Goal: Find specific page/section: Find specific page/section

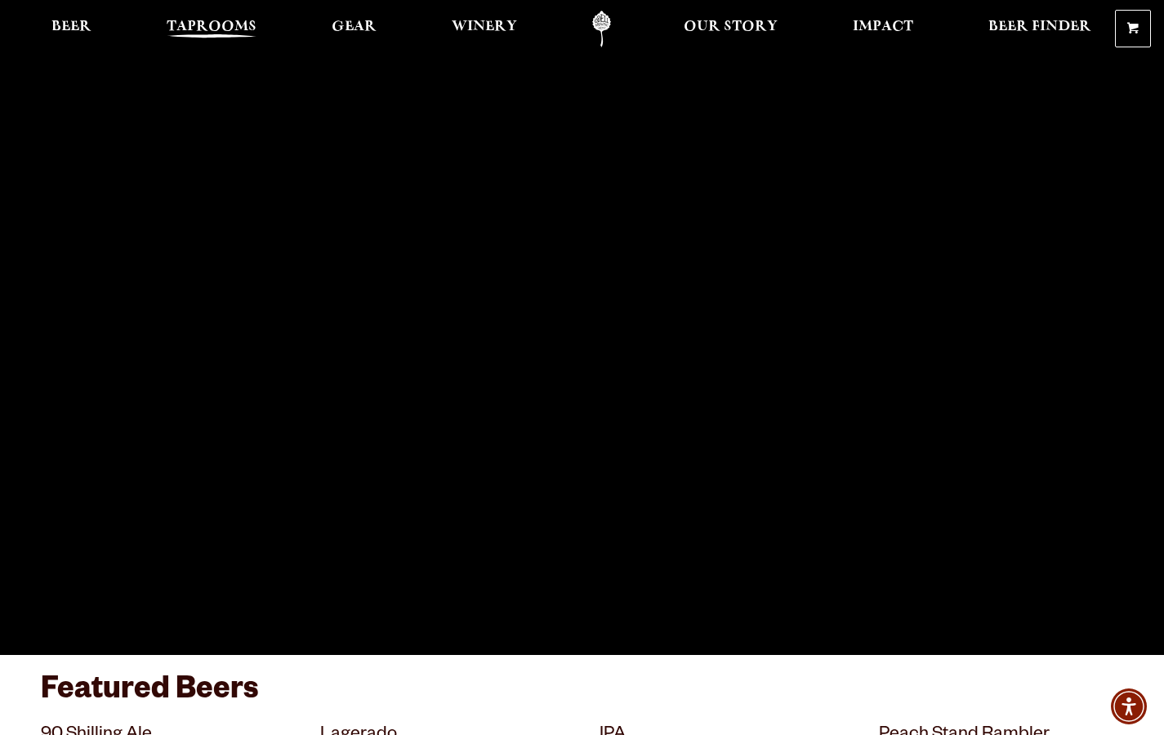
click at [261, 25] on link "Taprooms" at bounding box center [211, 29] width 111 height 37
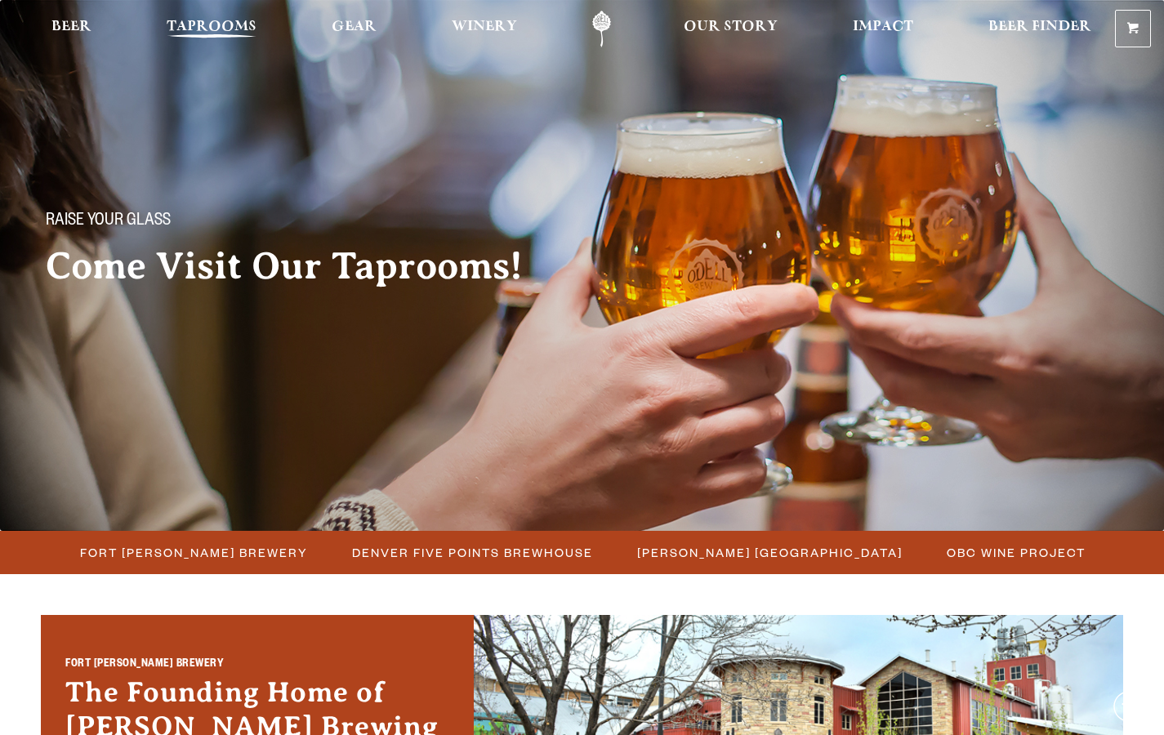
click at [253, 22] on span "Taprooms" at bounding box center [212, 26] width 90 height 13
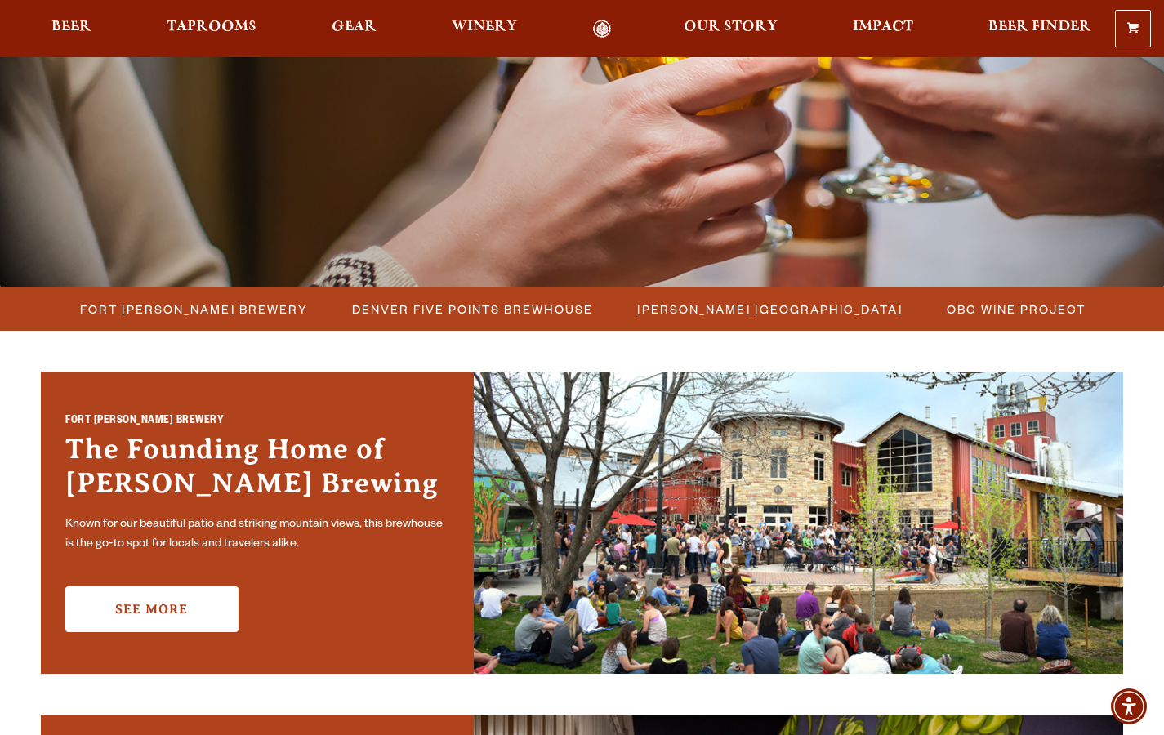
scroll to position [247, 0]
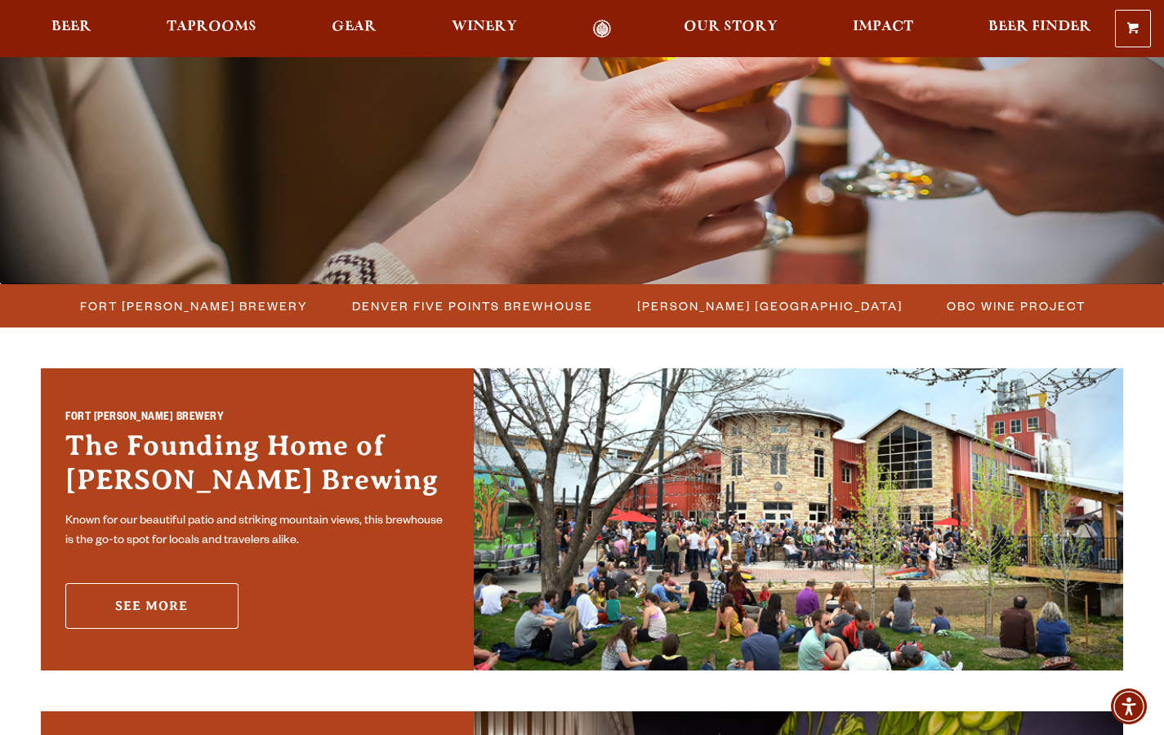
click at [190, 609] on link "See More" at bounding box center [151, 606] width 173 height 46
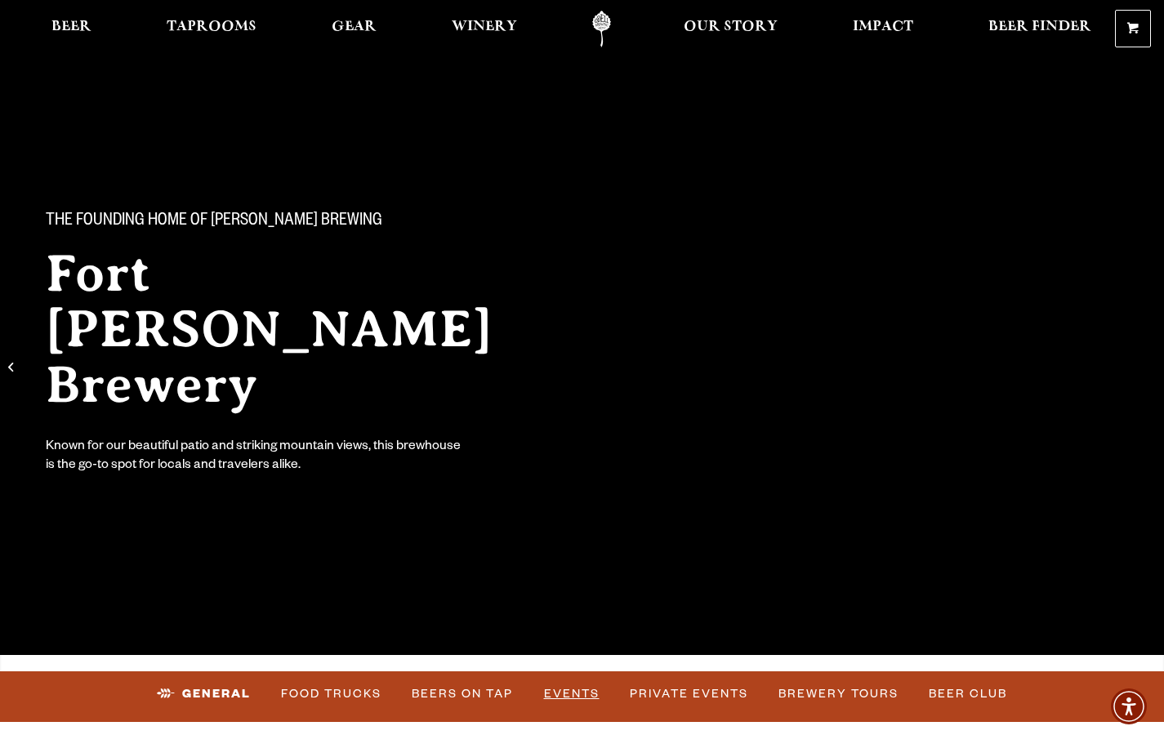
click at [571, 696] on link "Events" at bounding box center [572, 695] width 69 height 38
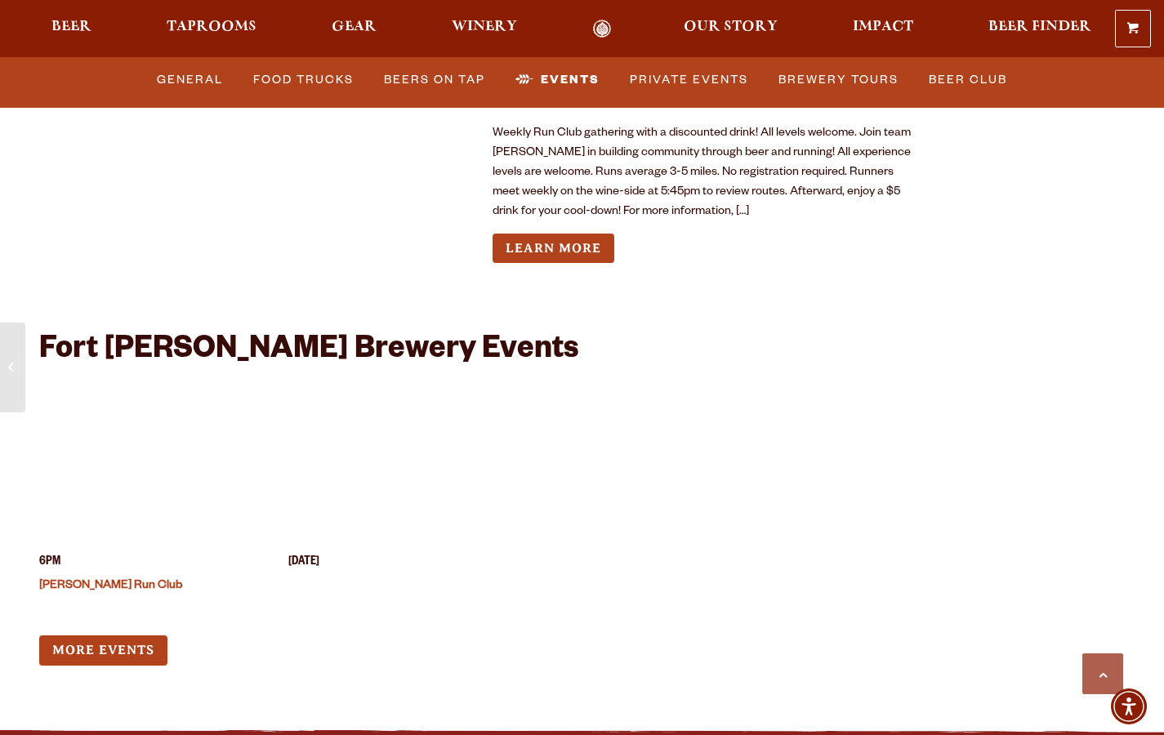
scroll to position [6137, 0]
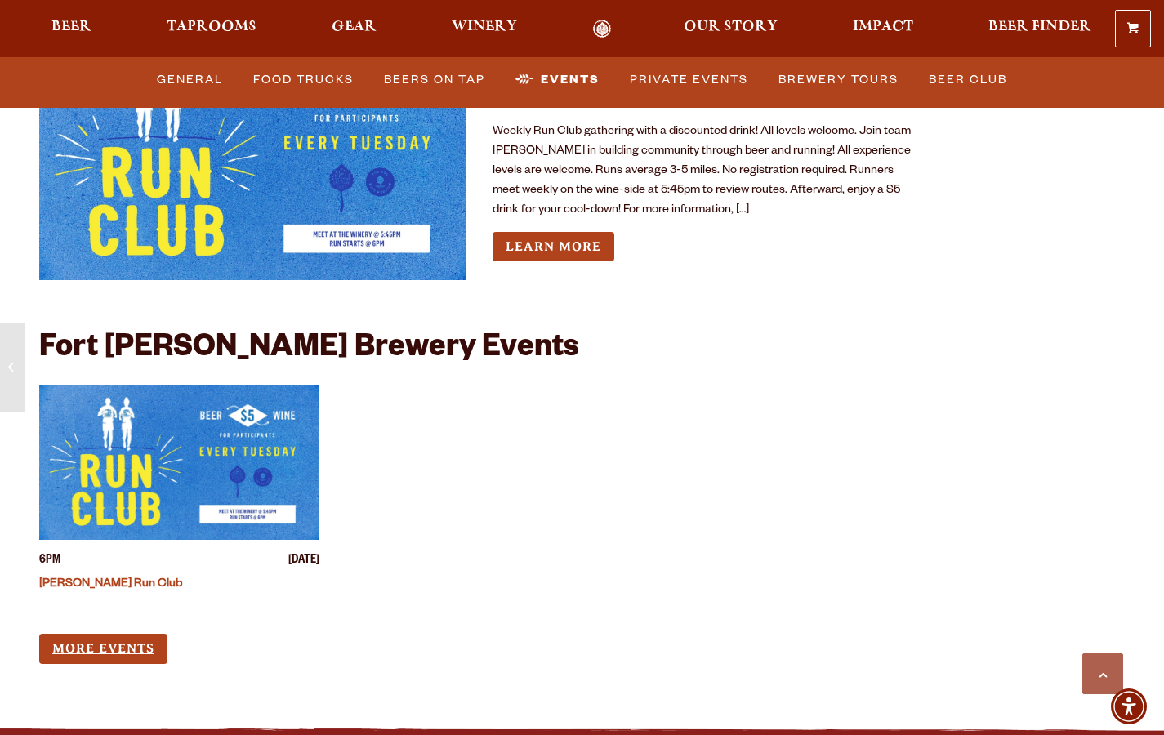
click at [92, 634] on link "More Events" at bounding box center [103, 649] width 128 height 30
